Goal: Information Seeking & Learning: Learn about a topic

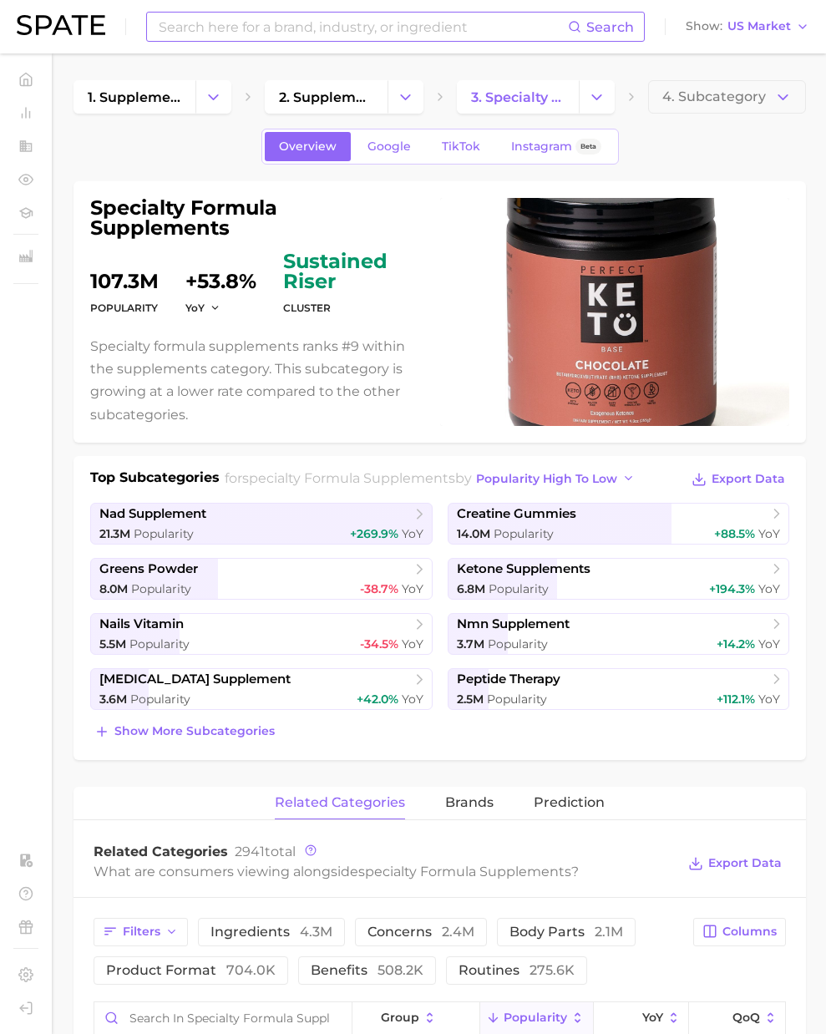
drag, startPoint x: 0, startPoint y: 0, endPoint x: 217, endPoint y: 33, distance: 219.7
click at [217, 33] on input at bounding box center [362, 27] width 411 height 28
paste input "[MEDICAL_DATA] supplements"
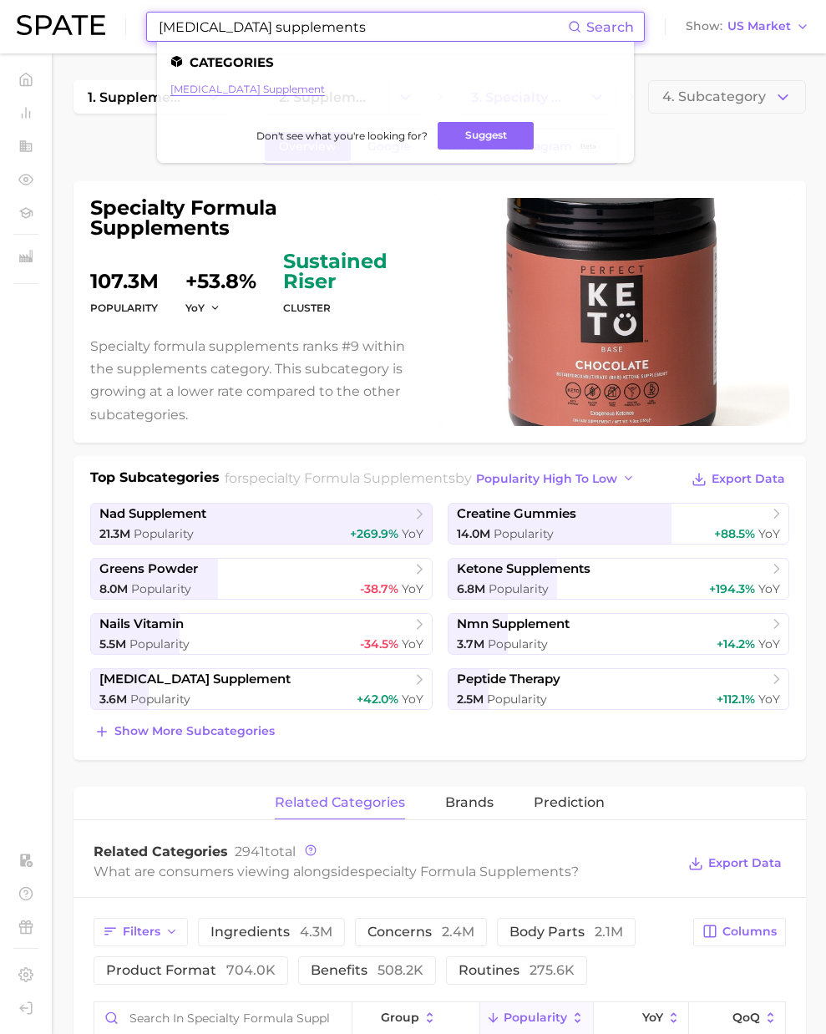
type input "[MEDICAL_DATA] supplements"
click at [241, 91] on link "[MEDICAL_DATA] supplement" at bounding box center [247, 89] width 155 height 13
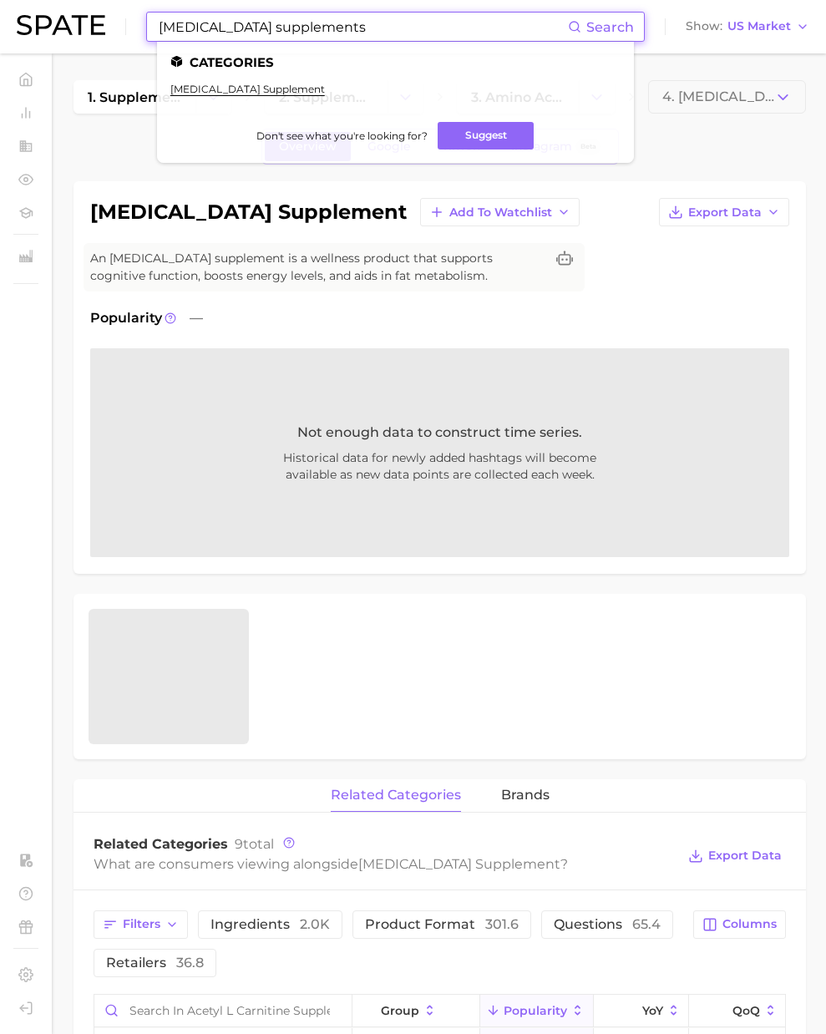
drag, startPoint x: 246, startPoint y: 31, endPoint x: 317, endPoint y: 24, distance: 71.3
click at [246, 31] on input "[MEDICAL_DATA] supplements" at bounding box center [362, 27] width 411 height 28
drag, startPoint x: 165, startPoint y: 12, endPoint x: 13, endPoint y: 3, distance: 152.3
click at [13, 3] on header "[MEDICAL_DATA] supplements Search Categories [MEDICAL_DATA] supplement Don't se…" at bounding box center [413, 26] width 826 height 53
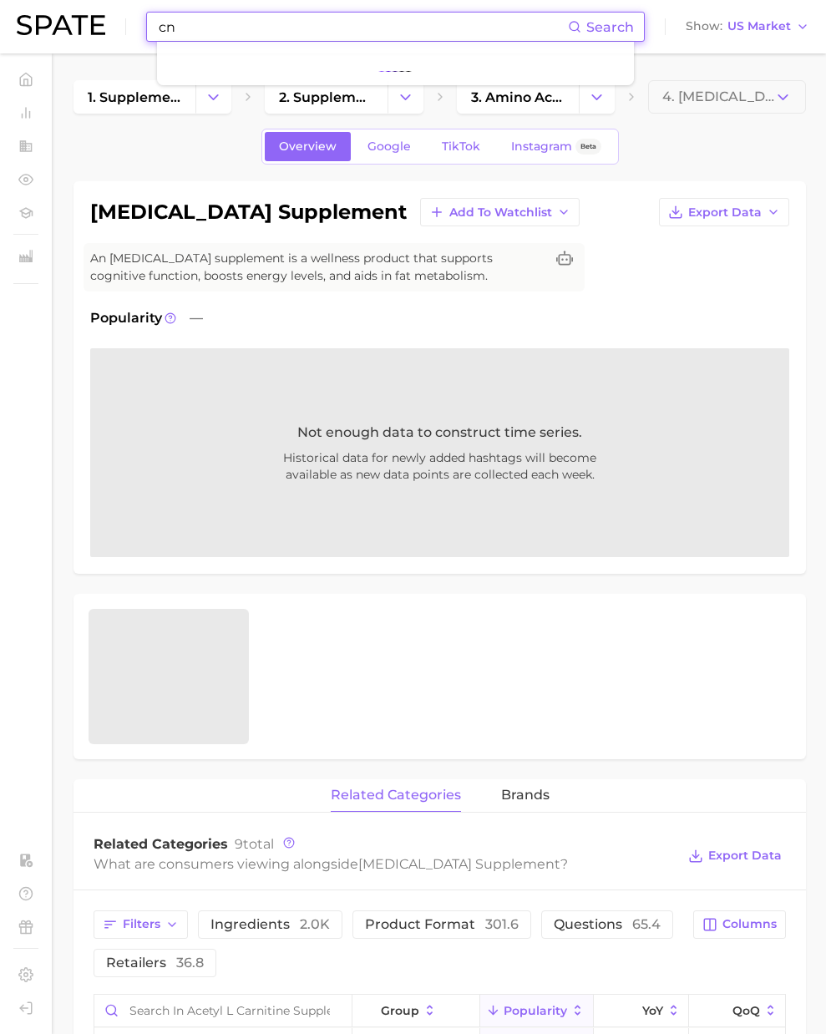
type input "c"
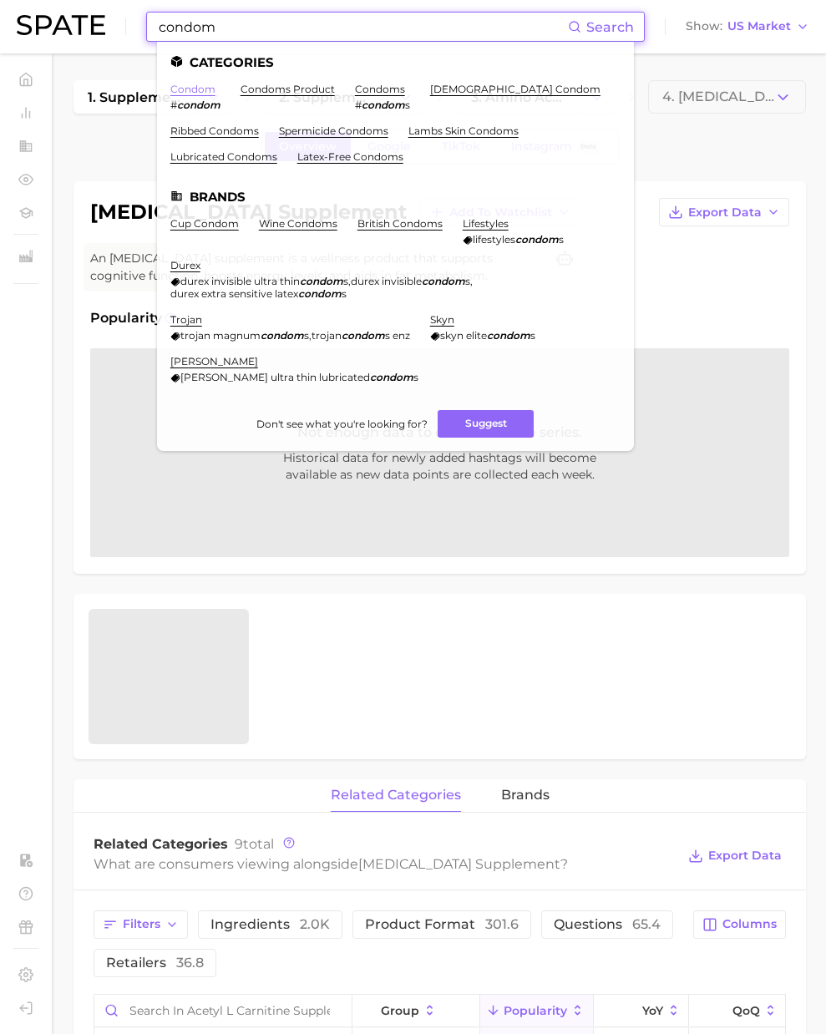
type input "condom"
click at [185, 88] on link "condom" at bounding box center [192, 89] width 45 height 13
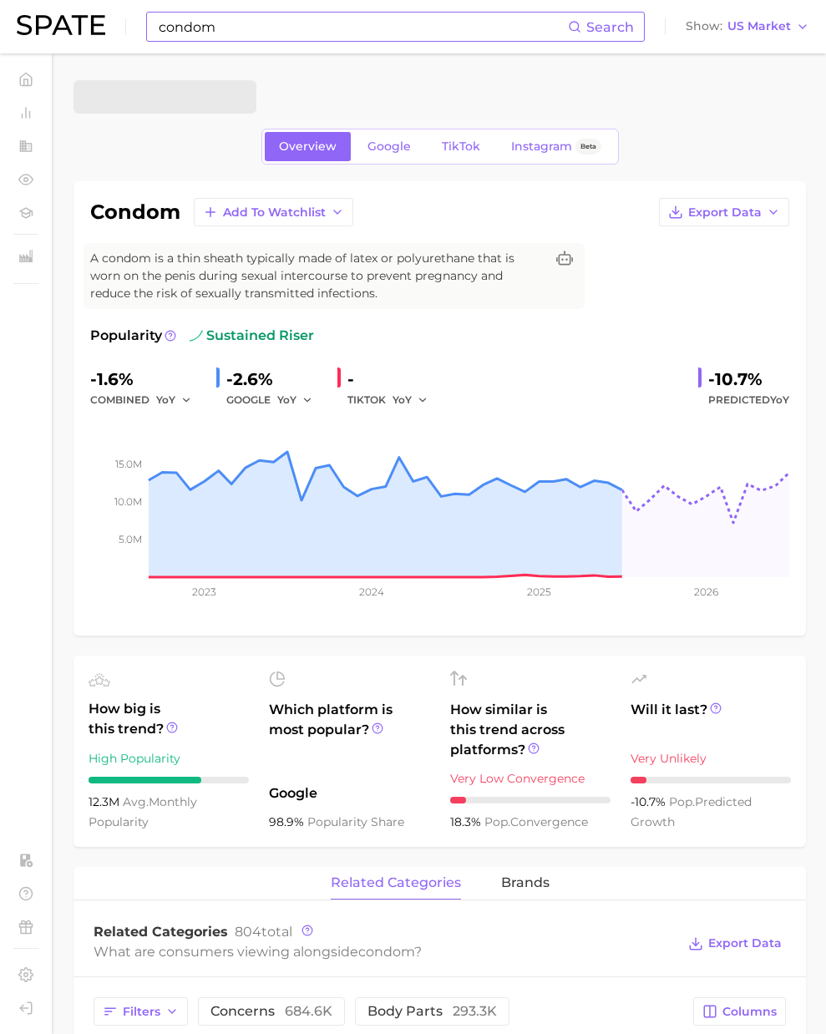
click at [249, 30] on input "condom" at bounding box center [362, 27] width 411 height 28
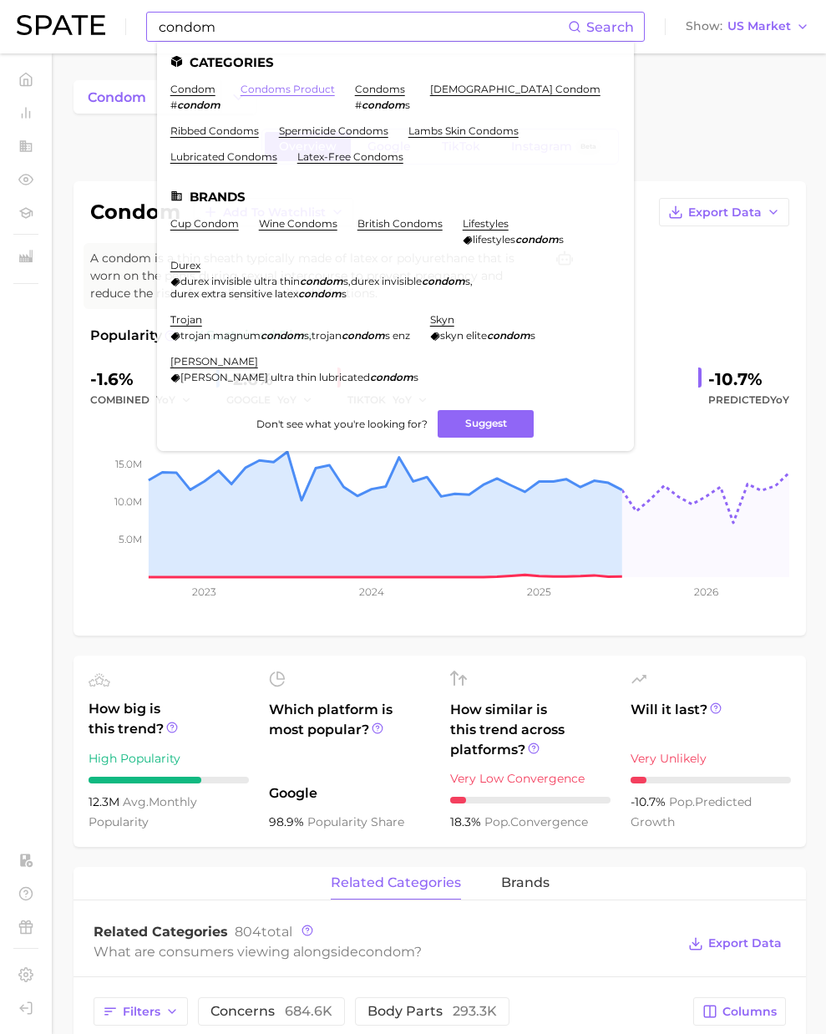
click at [319, 93] on link "condoms product" at bounding box center [288, 89] width 94 height 13
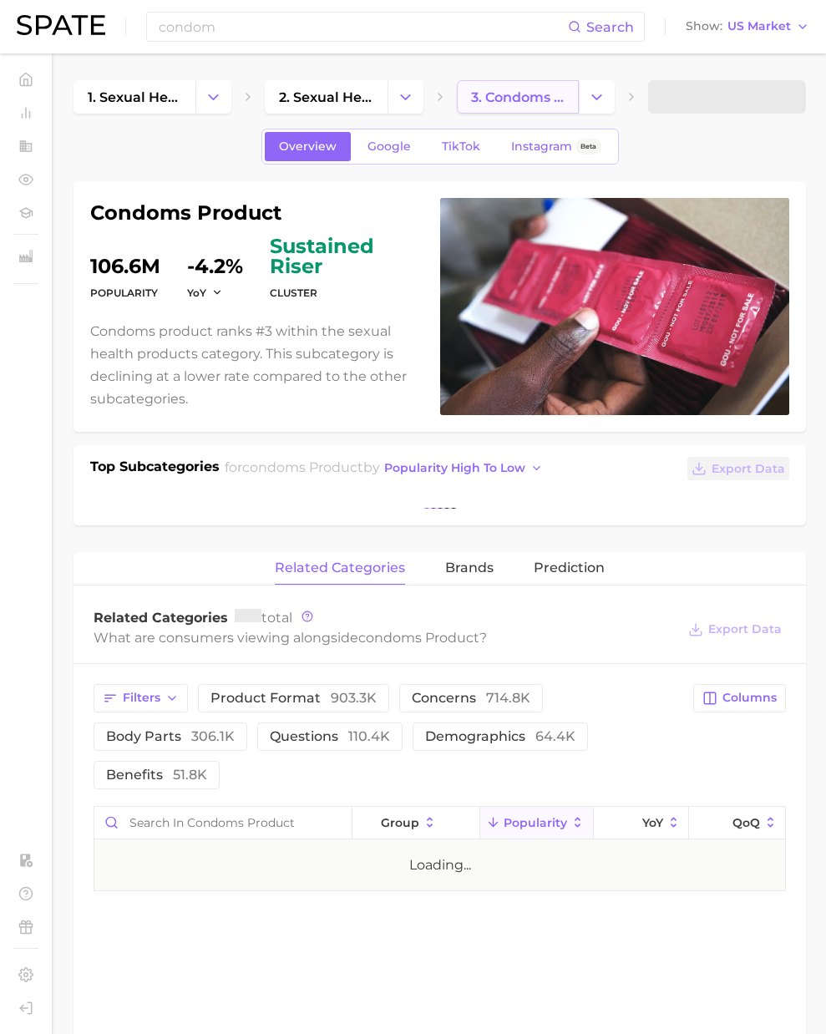
click at [515, 104] on link "3. condoms product" at bounding box center [518, 96] width 122 height 33
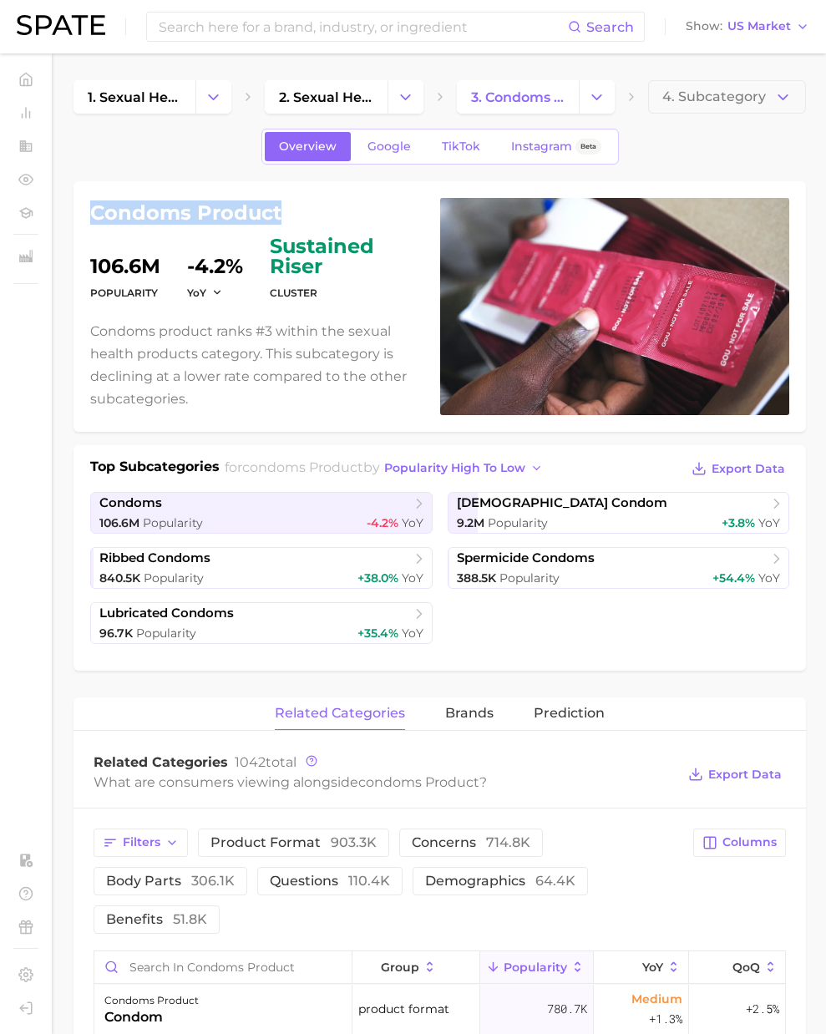
drag, startPoint x: 247, startPoint y: 210, endPoint x: 97, endPoint y: 208, distance: 150.4
click at [97, 208] on h1 "condoms product" at bounding box center [255, 213] width 330 height 20
copy h1 "condoms product"
click at [291, 28] on input at bounding box center [362, 27] width 411 height 28
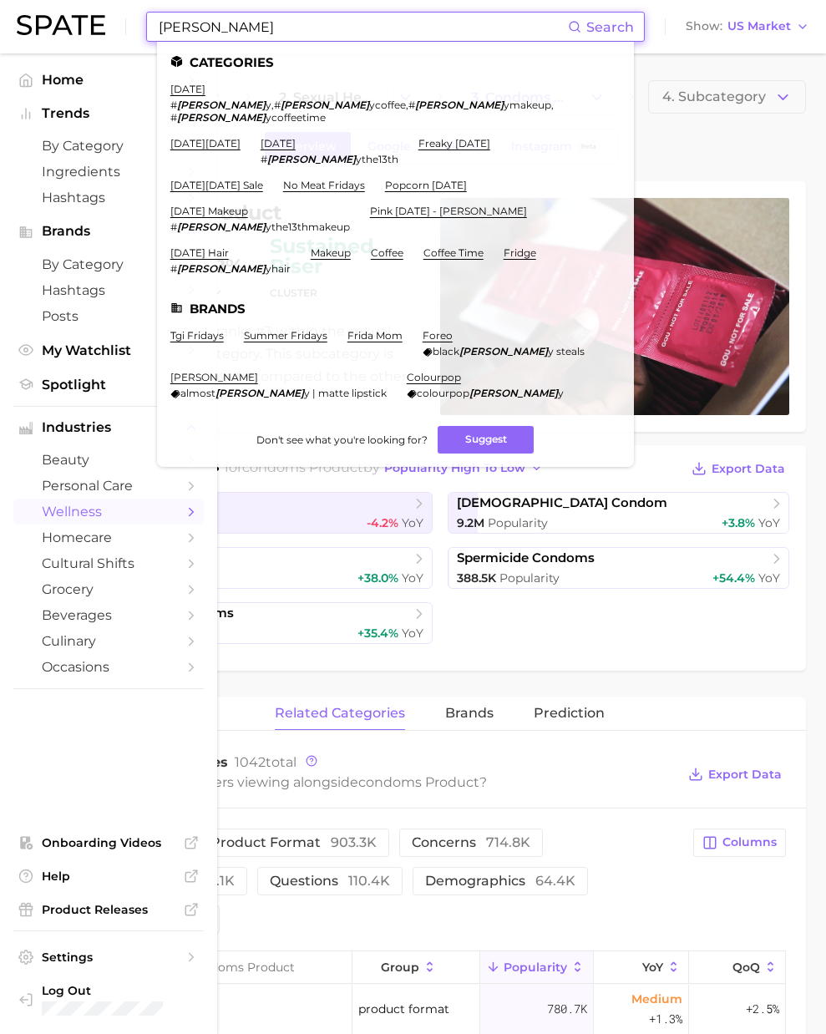
type input "[PERSON_NAME]"
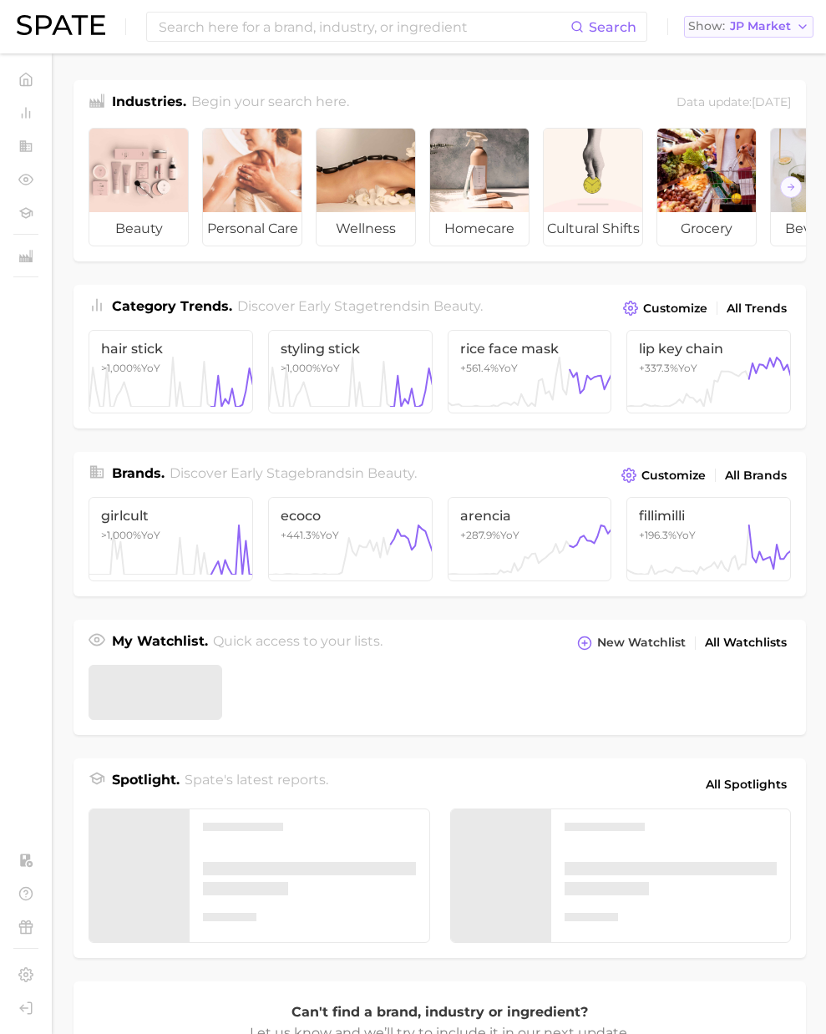
click at [737, 31] on span "JP Market" at bounding box center [760, 26] width 61 height 9
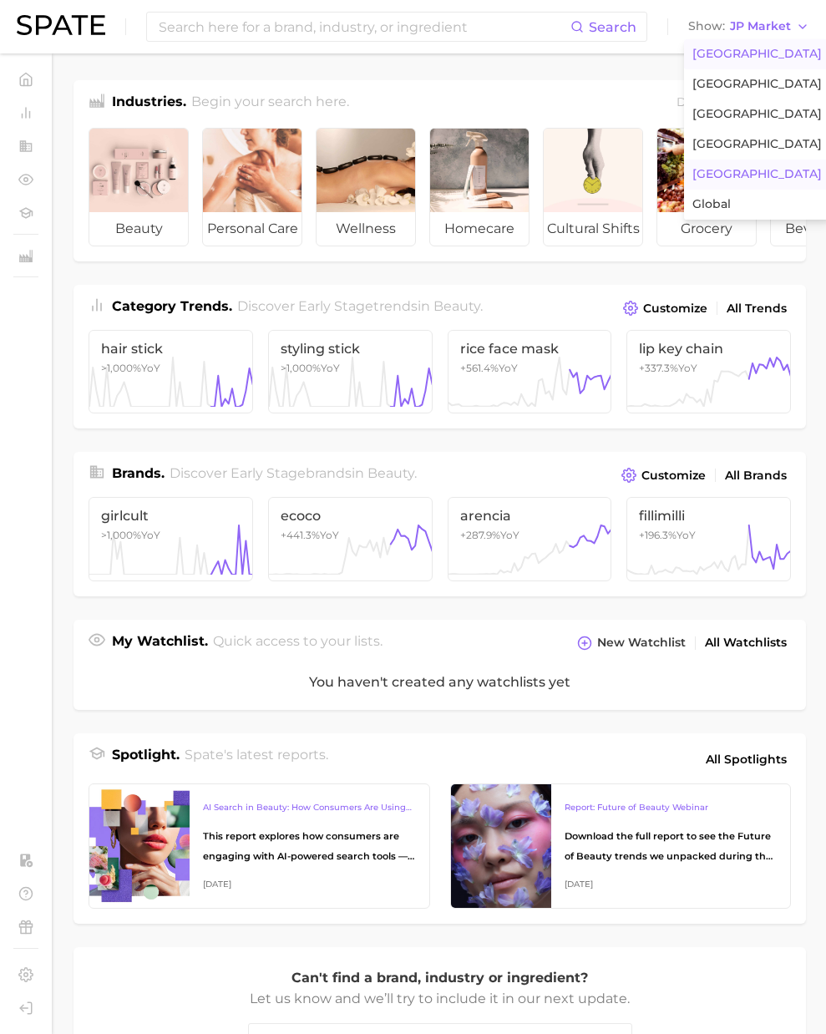
drag, startPoint x: 737, startPoint y: 38, endPoint x: 613, endPoint y: 57, distance: 125.0
click at [713, 50] on button "United States" at bounding box center [757, 54] width 146 height 30
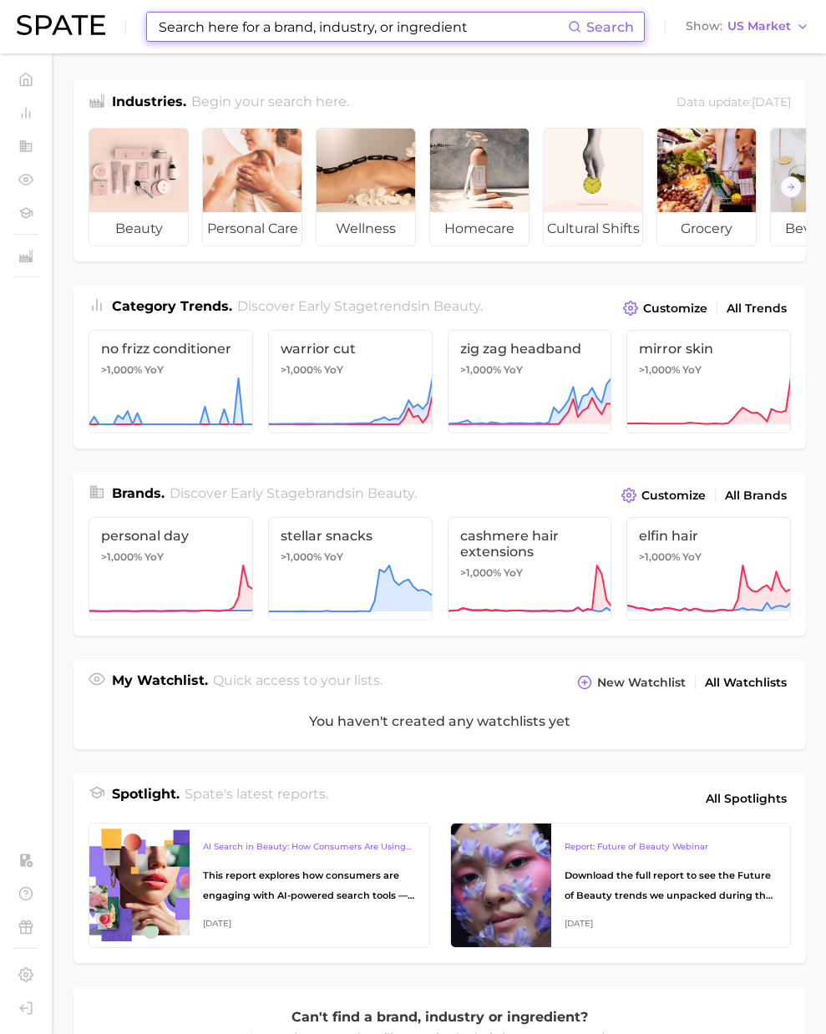
click at [517, 38] on input at bounding box center [362, 27] width 411 height 28
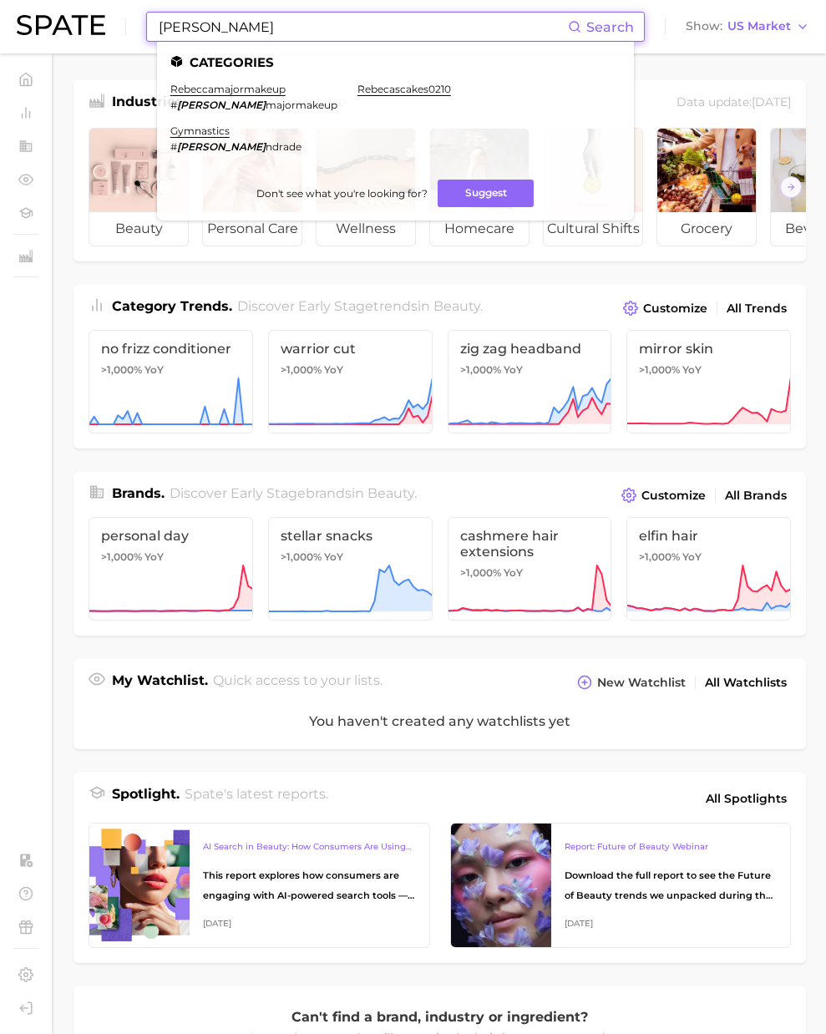
drag, startPoint x: 220, startPoint y: 29, endPoint x: 67, endPoint y: 23, distance: 153.0
click at [67, 23] on div "rebecca Search Categories rebeccamajormakeup # rebecca majormakeup rebecascakes…" at bounding box center [413, 26] width 793 height 53
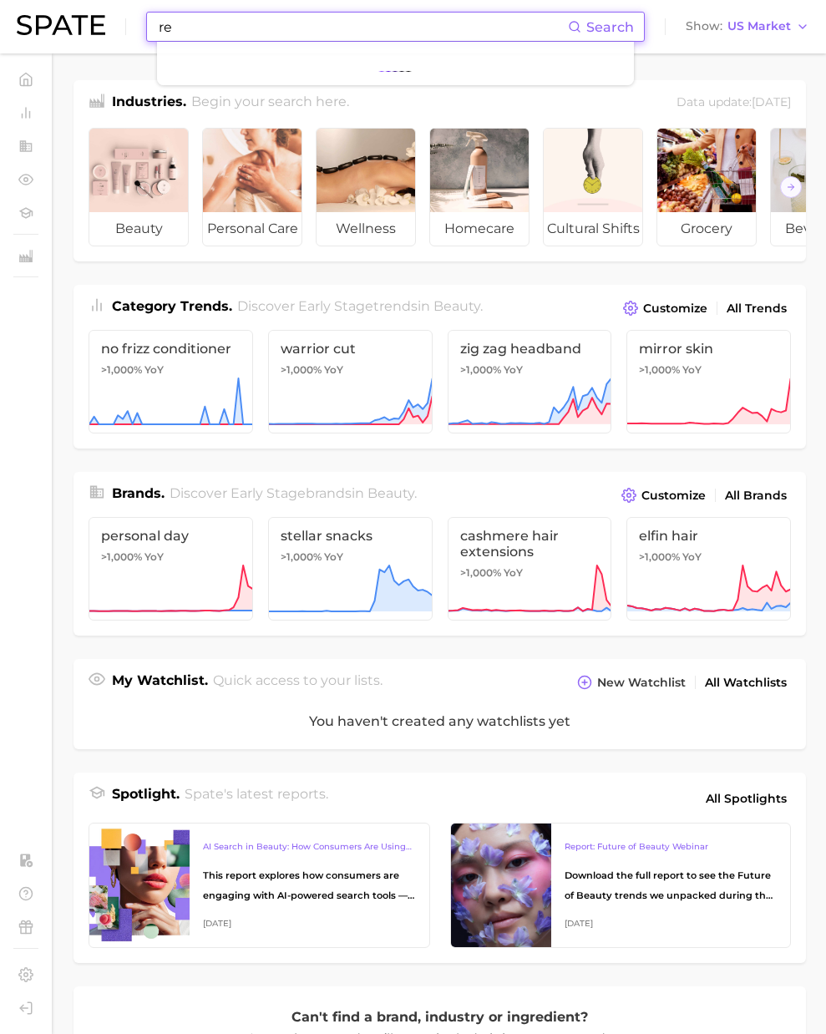
type input "r"
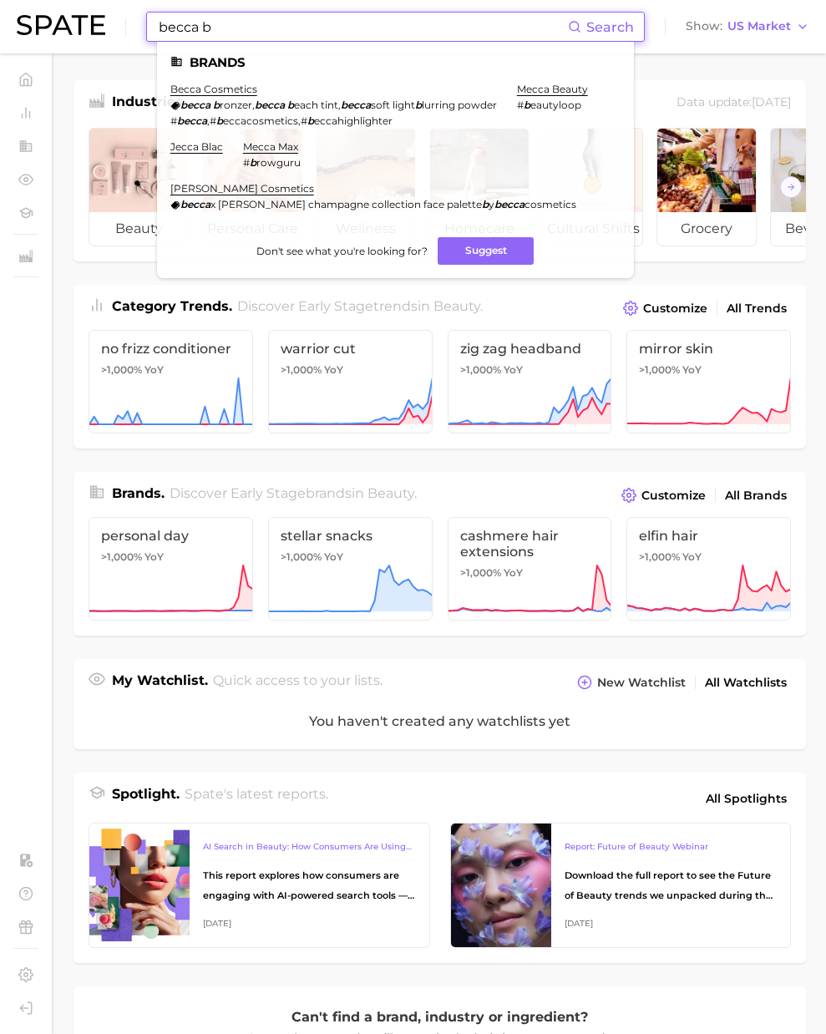
drag, startPoint x: 243, startPoint y: 20, endPoint x: 109, endPoint y: 18, distance: 133.7
click at [109, 18] on div "becca b Search Brands becca cosmetics becca b ronzer , becca b each tint , becc…" at bounding box center [413, 26] width 793 height 53
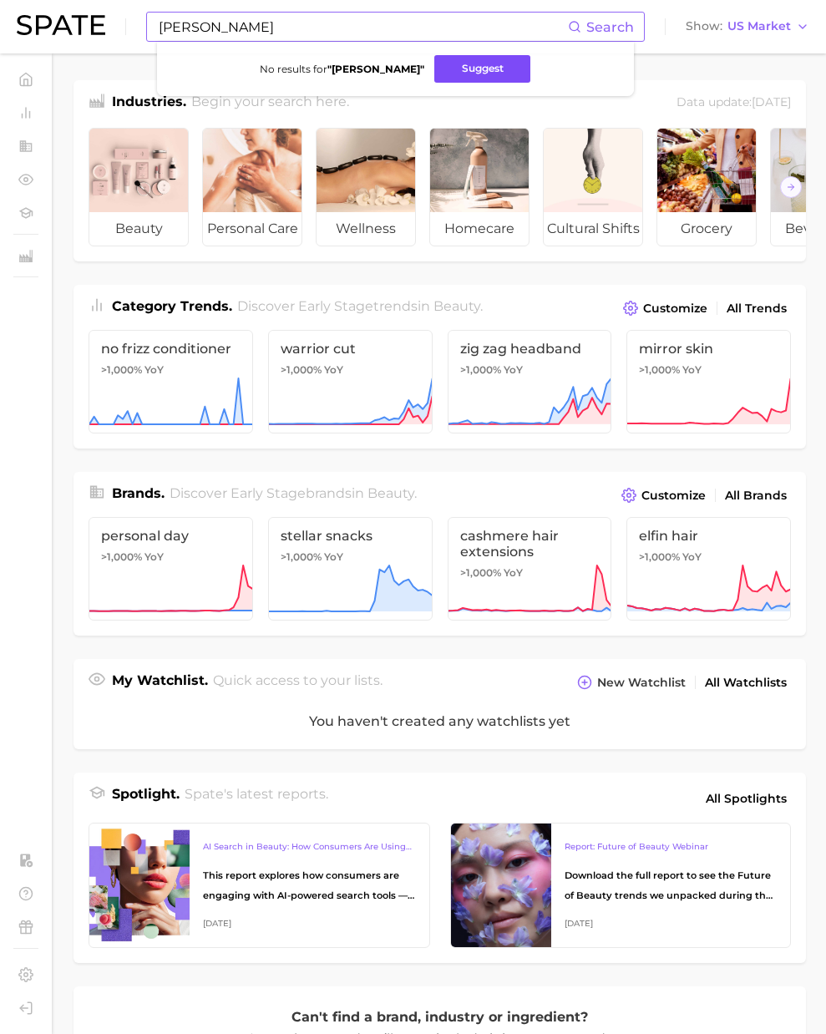
click at [459, 71] on button "Suggest" at bounding box center [482, 69] width 96 height 28
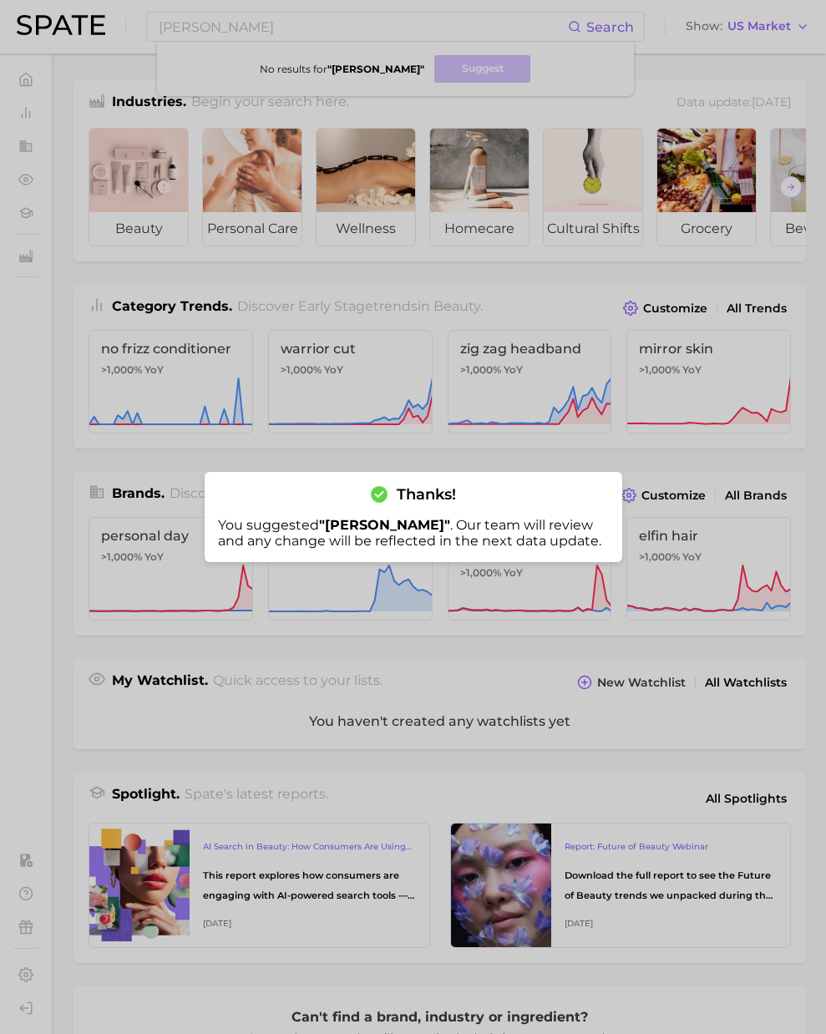
click at [322, 28] on div at bounding box center [413, 517] width 826 height 1034
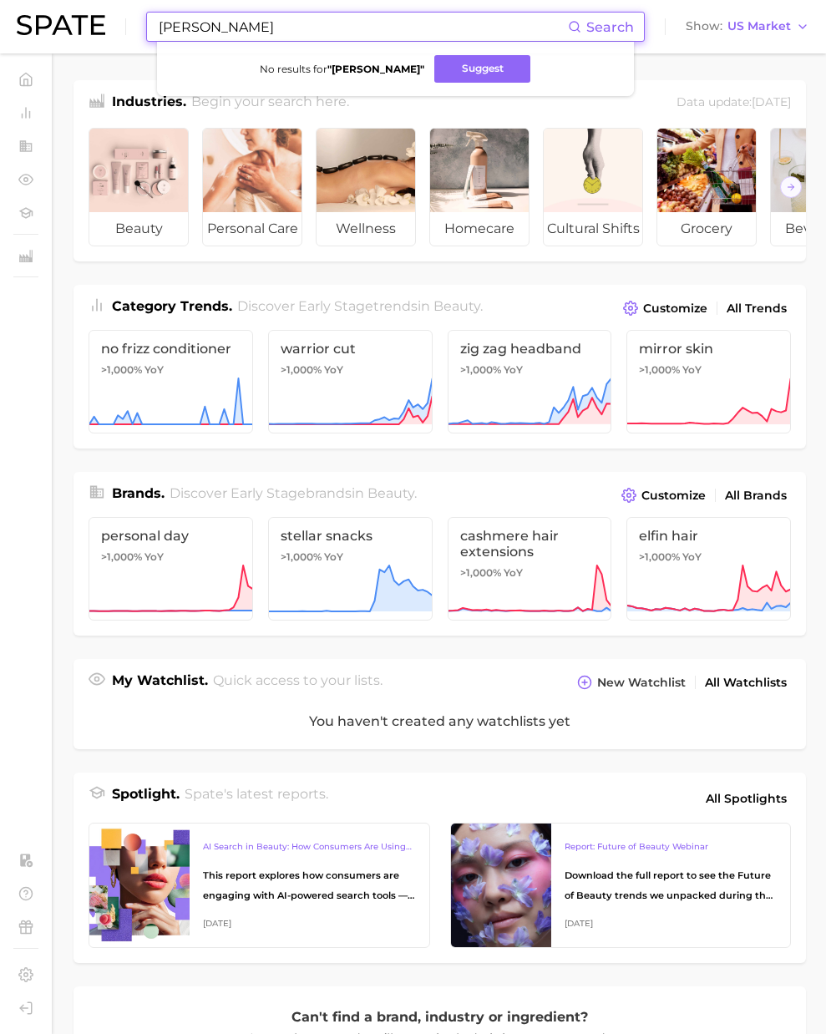
drag, startPoint x: 278, startPoint y: 23, endPoint x: 102, endPoint y: 25, distance: 176.3
click at [102, 25] on div "becca bloom Search No results for " becca bloom " Suggest Show US Market" at bounding box center [413, 26] width 793 height 53
drag, startPoint x: 209, startPoint y: 28, endPoint x: 96, endPoint y: 4, distance: 115.4
click at [92, 13] on div "richtok Search Show US Market" at bounding box center [413, 26] width 793 height 53
click at [234, 28] on input "richtok" at bounding box center [362, 27] width 411 height 28
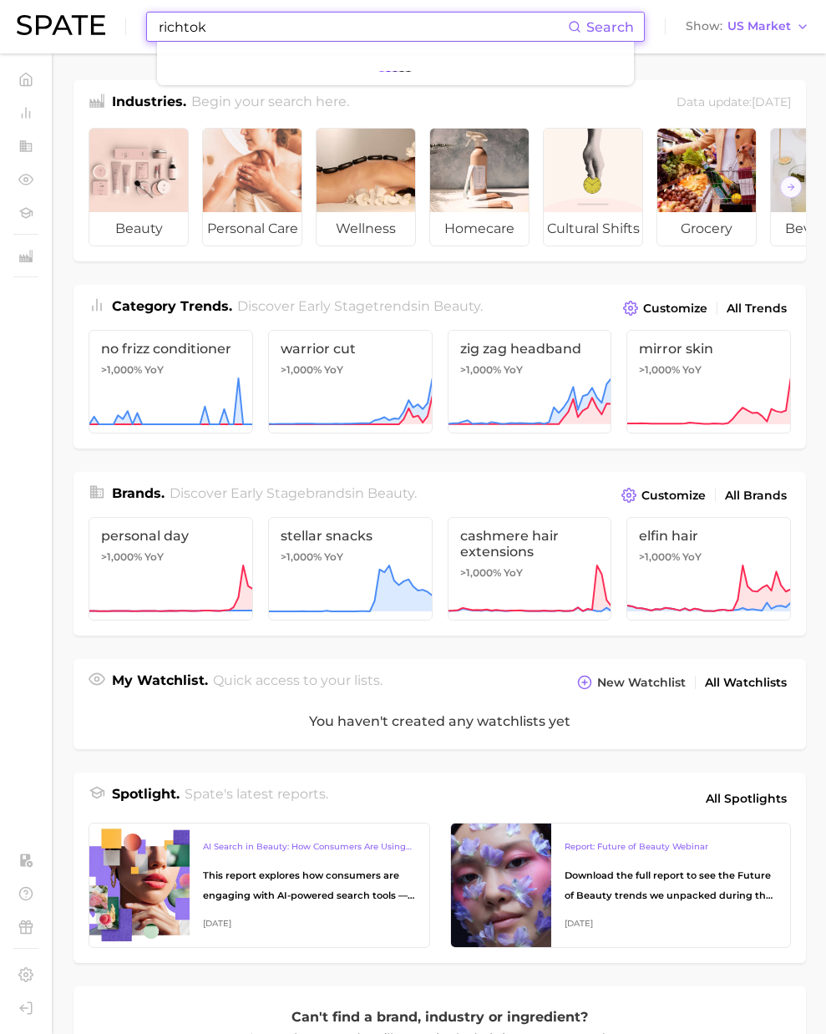
drag, startPoint x: 41, startPoint y: 18, endPoint x: -48, endPoint y: 11, distance: 88.8
click at [0, 11] on html "richtok Search Show US Market Home Trends by Category Ingredients Hashtags Bran…" at bounding box center [413, 517] width 826 height 1034
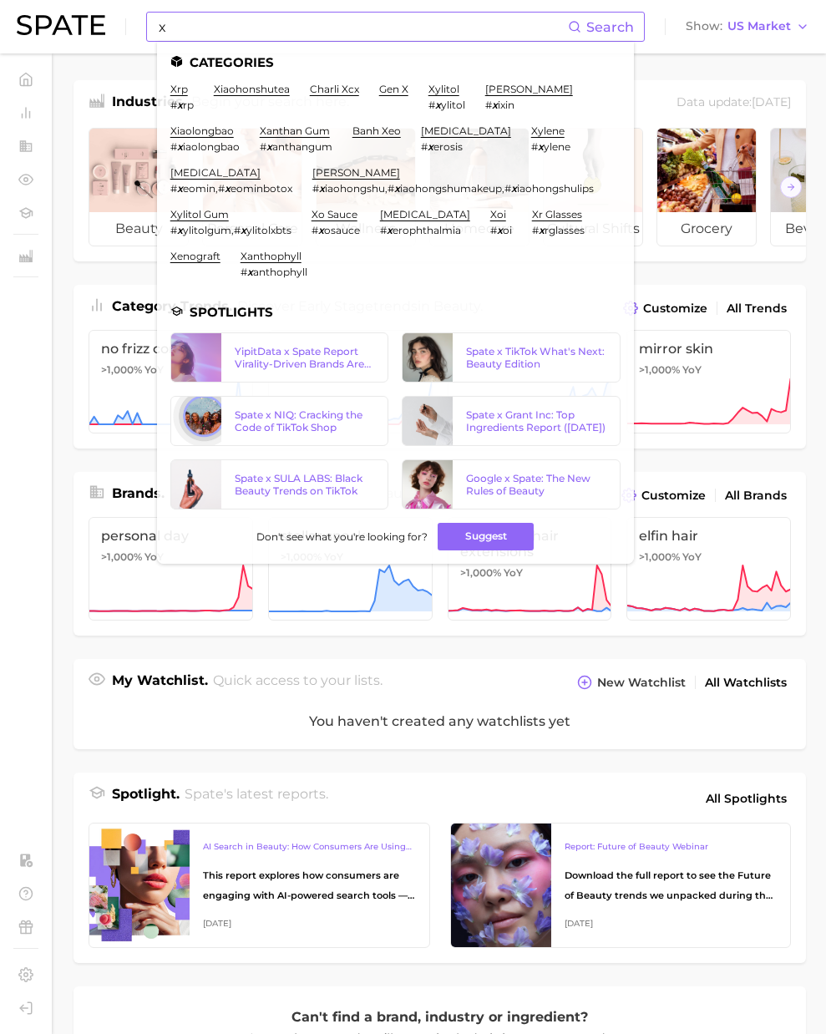
click at [229, 33] on input "x" at bounding box center [362, 27] width 411 height 28
drag, startPoint x: 198, startPoint y: 32, endPoint x: 133, endPoint y: 31, distance: 65.2
click at [133, 31] on div "x Search Categories xrp # x rp xiaohonshutea charli xcx gen x xylitol # x ylito…" at bounding box center [413, 26] width 793 height 53
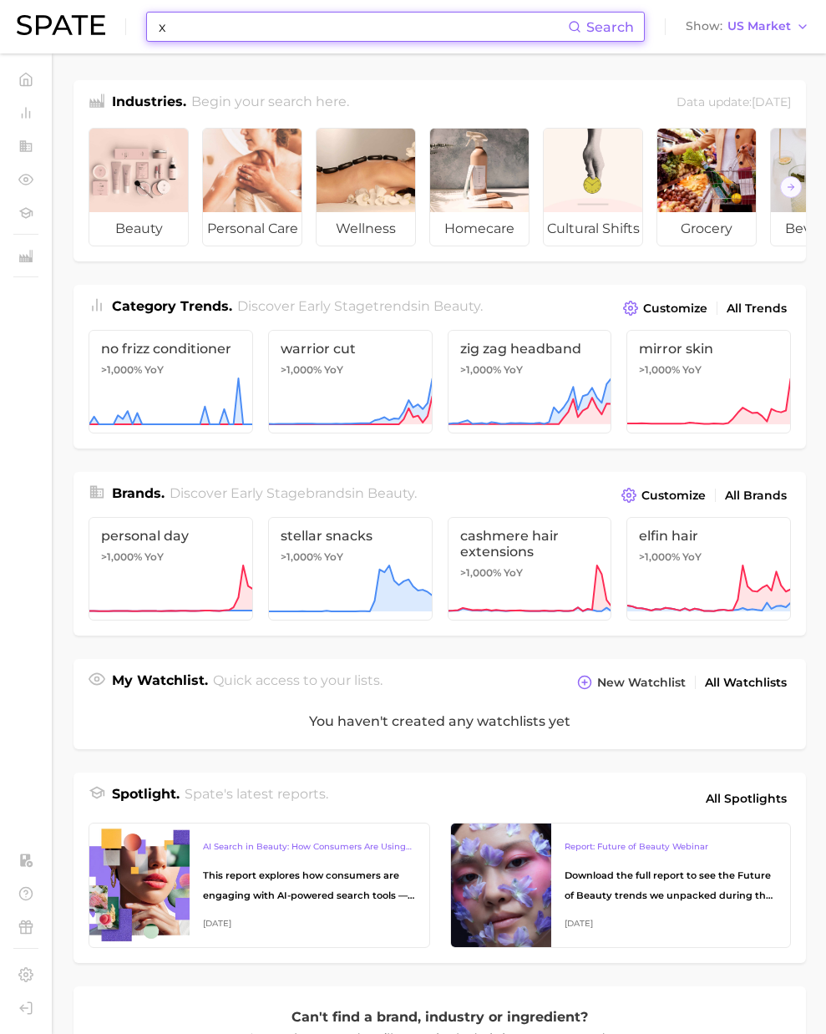
paste input "richtok"
click at [468, 75] on button "Suggest" at bounding box center [457, 69] width 96 height 28
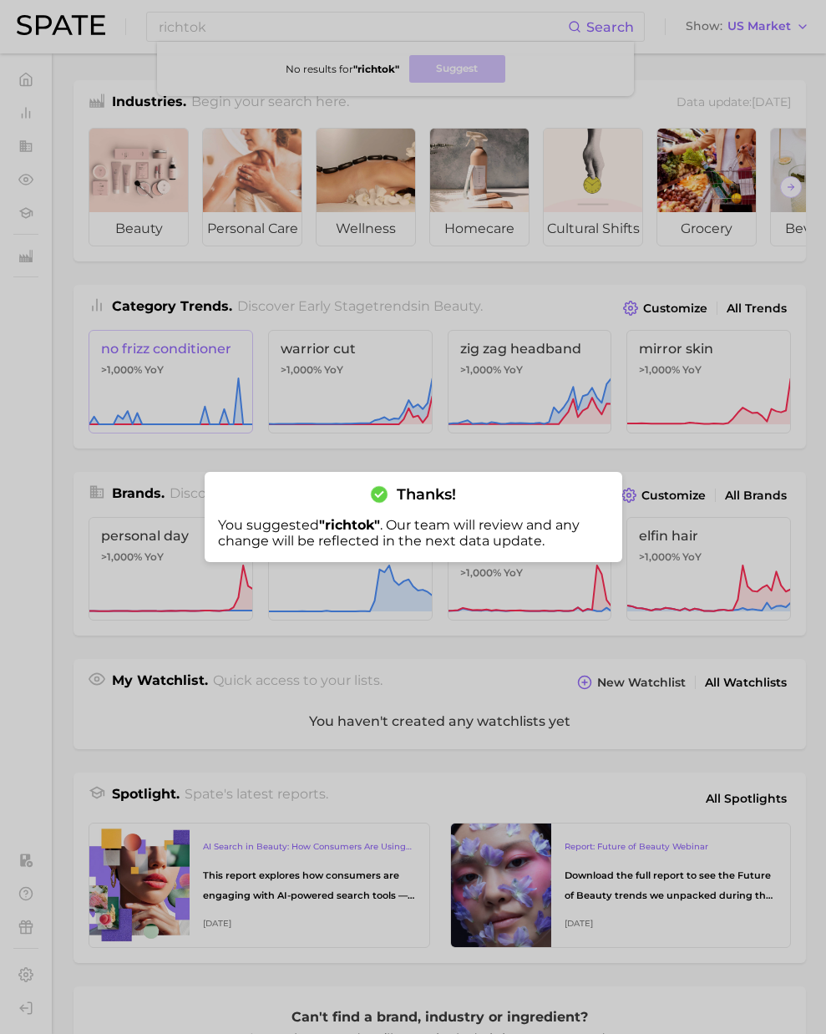
click at [100, 392] on div at bounding box center [413, 517] width 826 height 1034
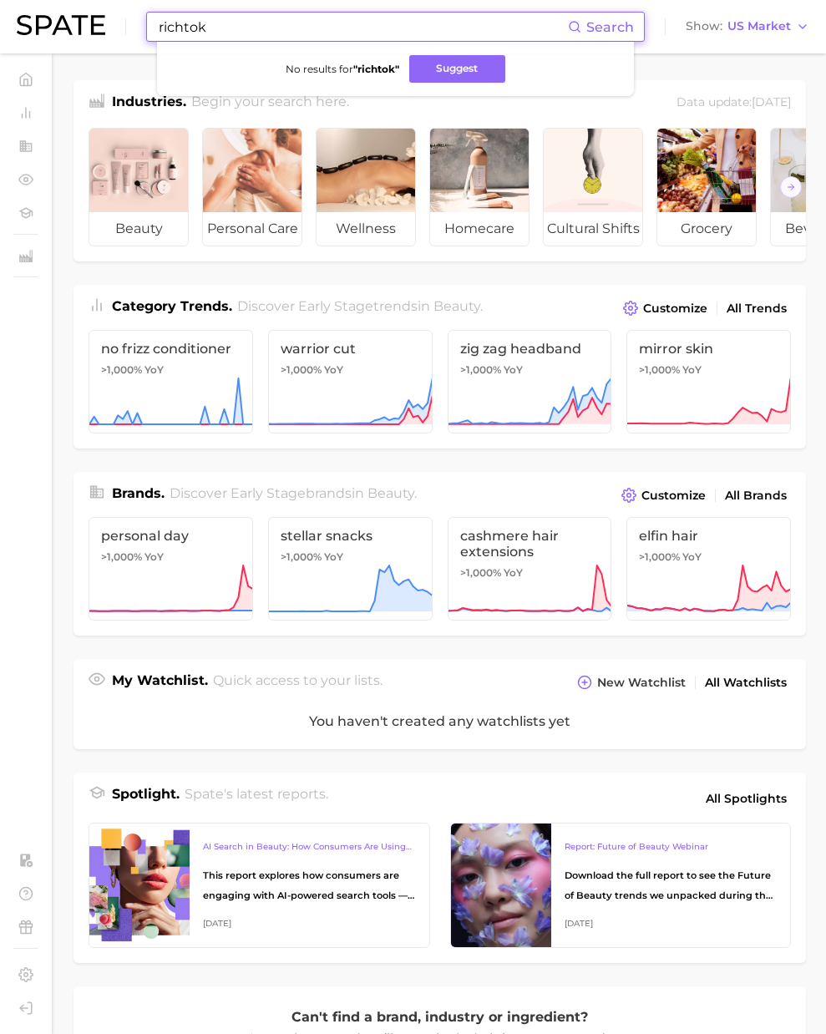
drag, startPoint x: 327, startPoint y: 25, endPoint x: 132, endPoint y: 23, distance: 194.7
click at [132, 23] on div "richtok Search No results for " richtok " Suggest Show US Market" at bounding box center [413, 26] width 793 height 53
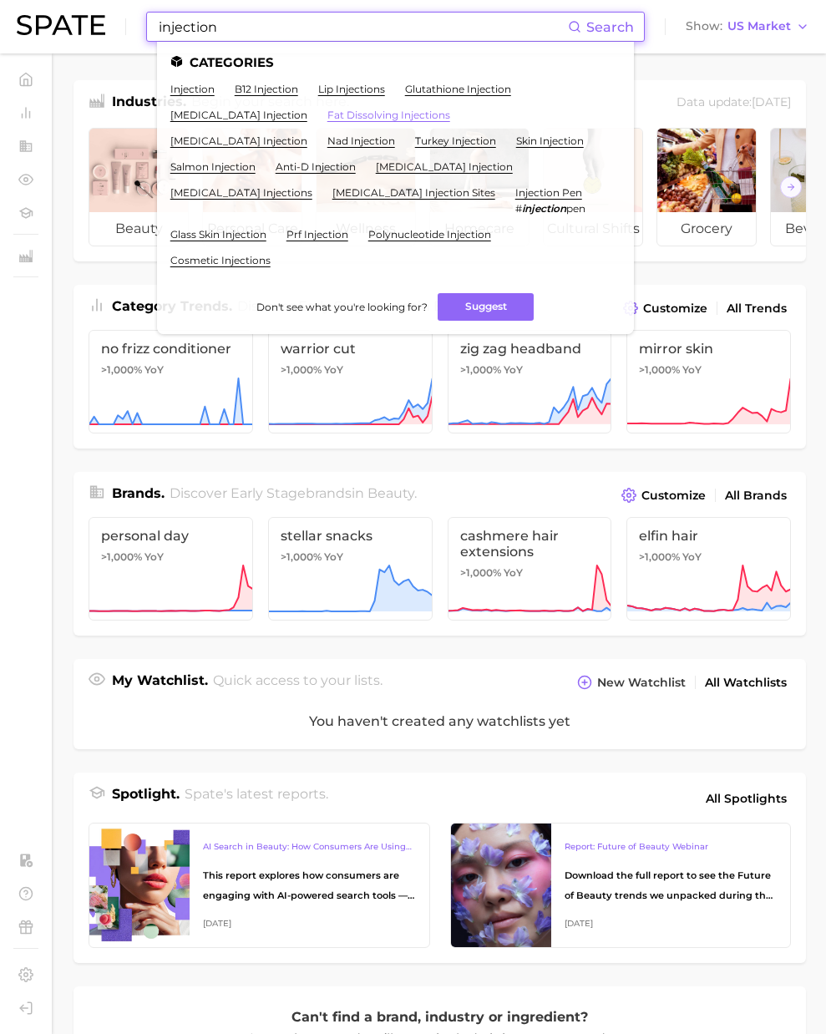
type input "injection"
click at [424, 114] on link "fat dissolving injections" at bounding box center [389, 115] width 123 height 13
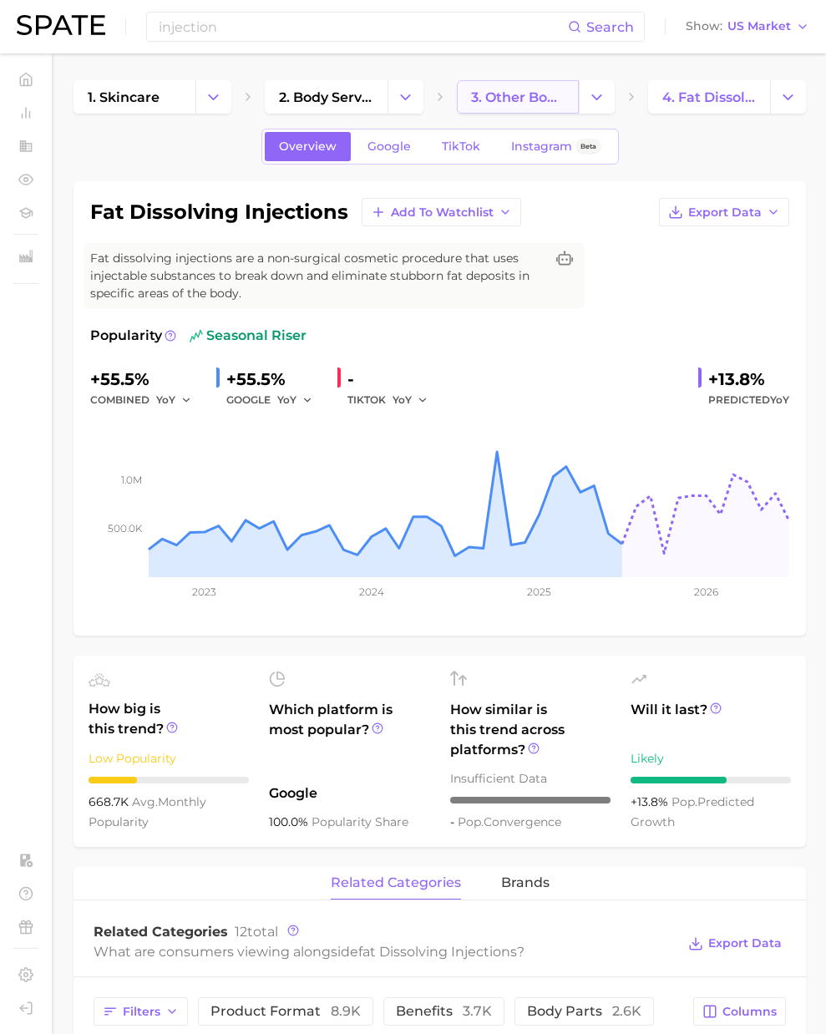
click at [510, 104] on span "3. other body services" at bounding box center [518, 97] width 94 height 16
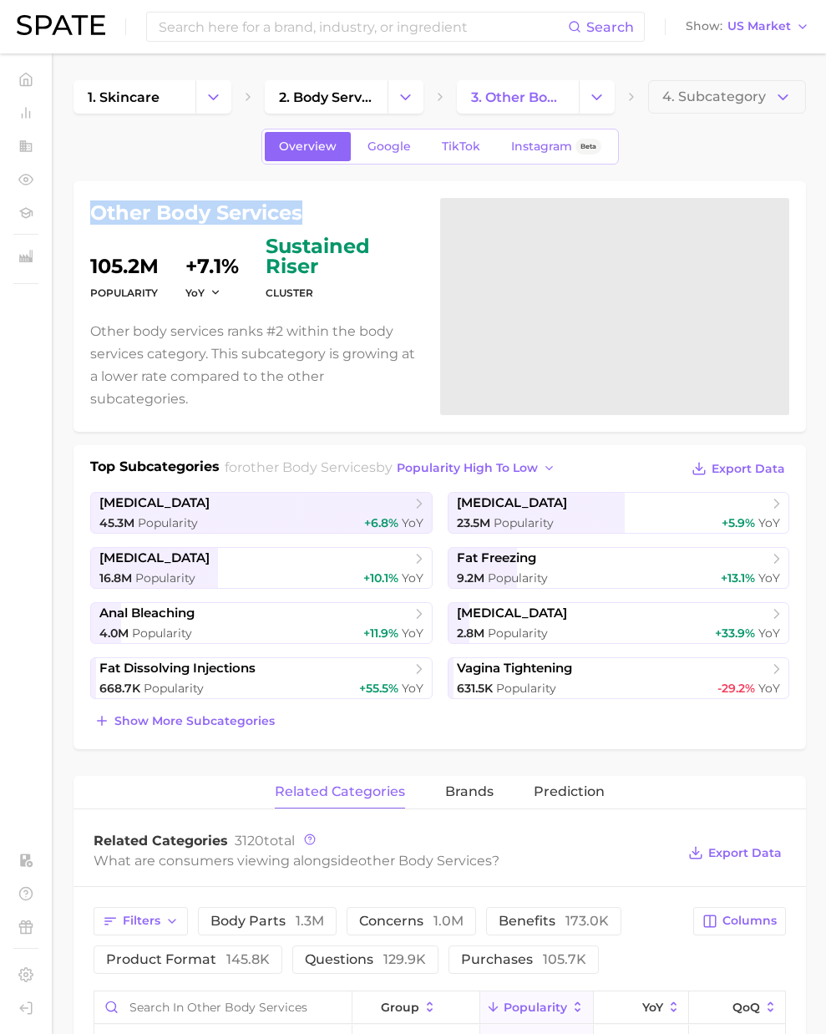
drag, startPoint x: 307, startPoint y: 210, endPoint x: 94, endPoint y: 209, distance: 213.9
click at [94, 209] on h1 "other body services" at bounding box center [255, 213] width 330 height 20
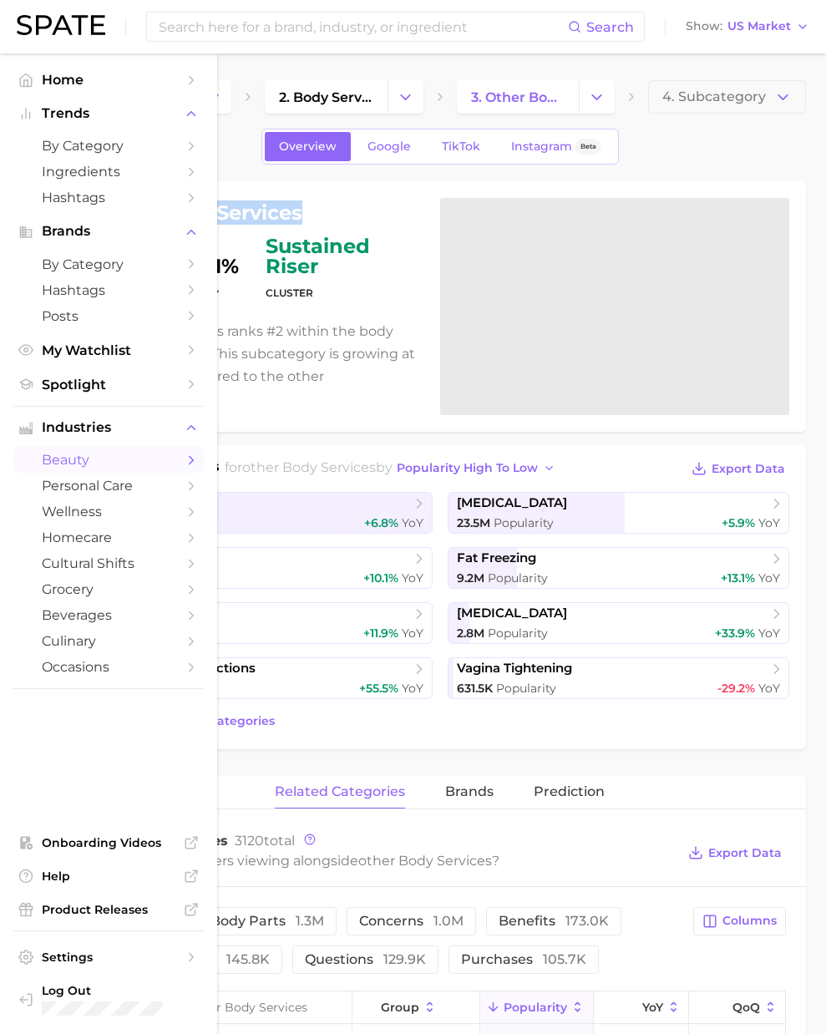
copy h1 "other body services"
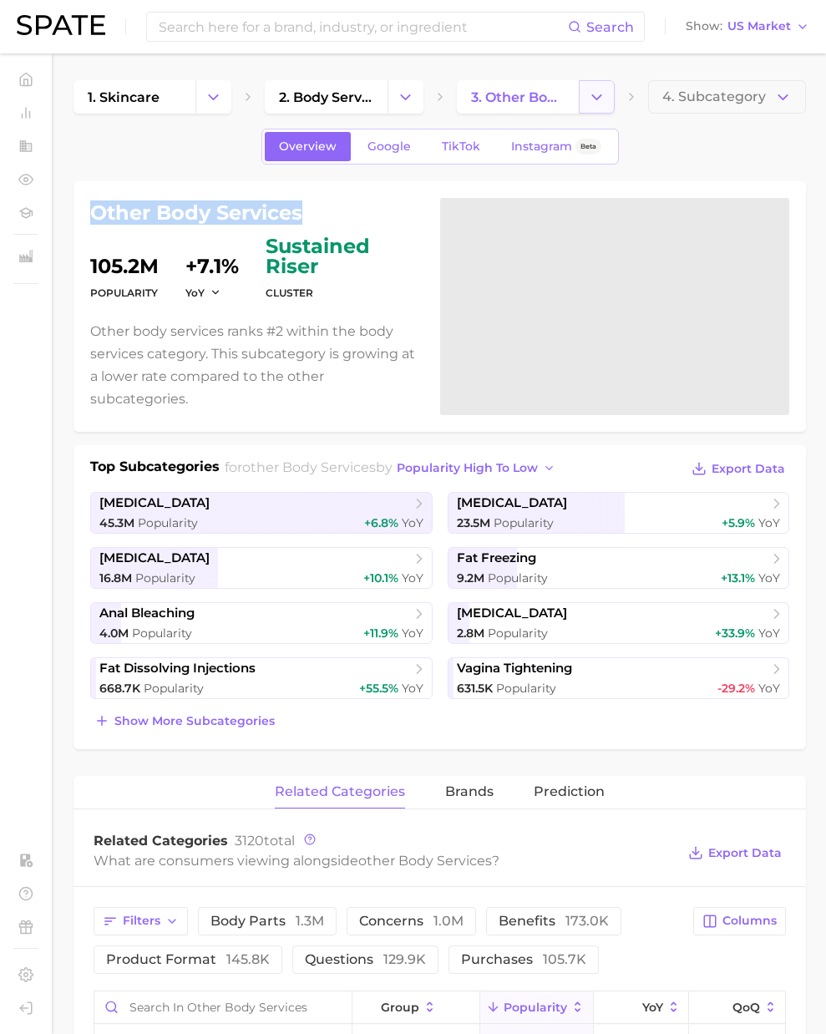
click at [602, 97] on icon "Change Category" at bounding box center [597, 98] width 18 height 18
